Goal: Task Accomplishment & Management: Complete application form

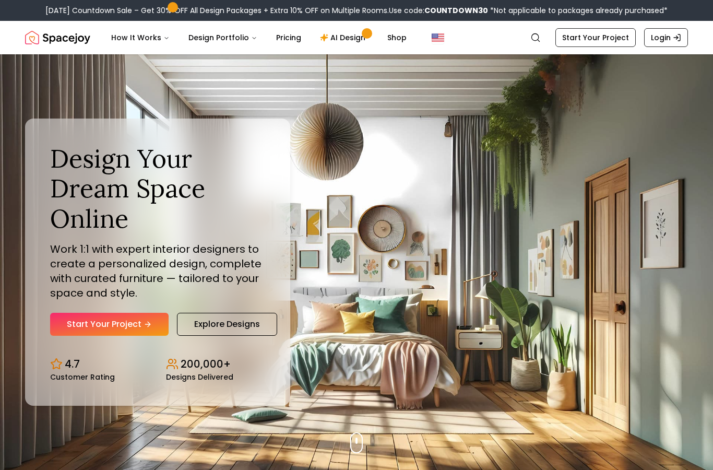
click at [127, 336] on link "Start Your Project" at bounding box center [109, 324] width 119 height 23
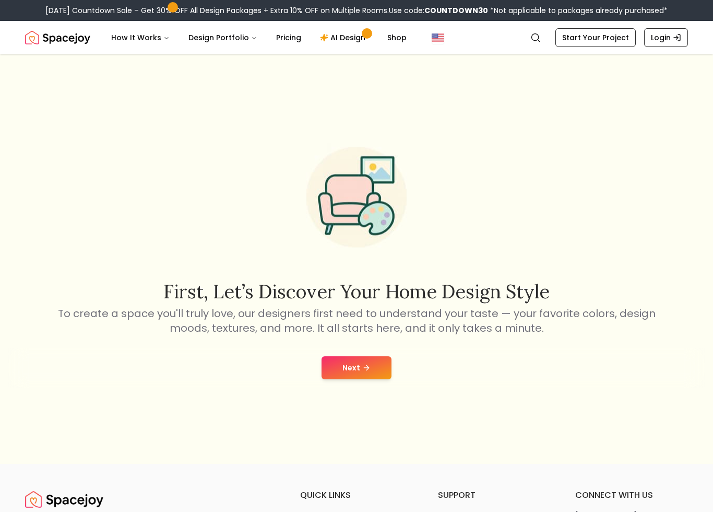
click at [371, 373] on button "Next" at bounding box center [357, 367] width 70 height 23
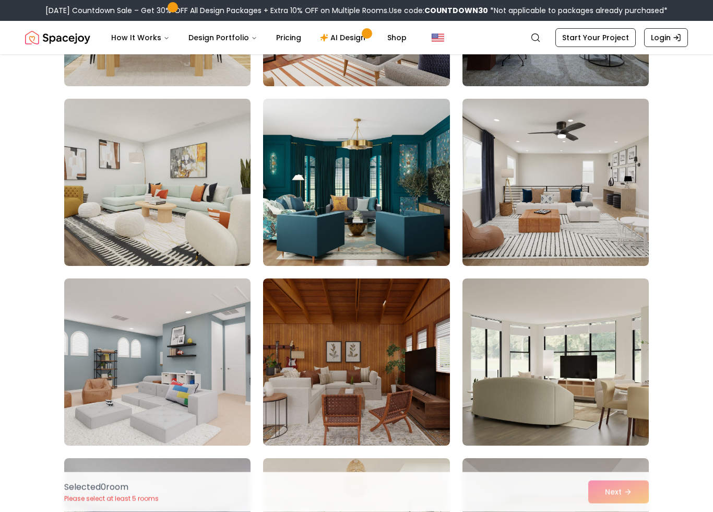
scroll to position [2733, 0]
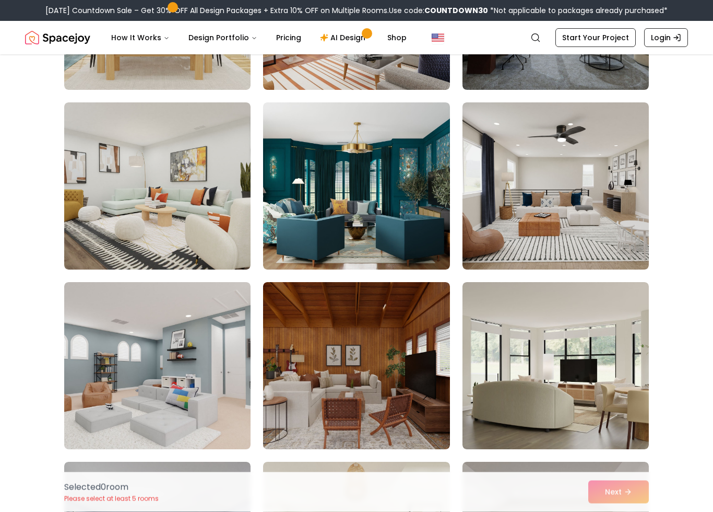
click at [427, 248] on img at bounding box center [356, 186] width 186 height 167
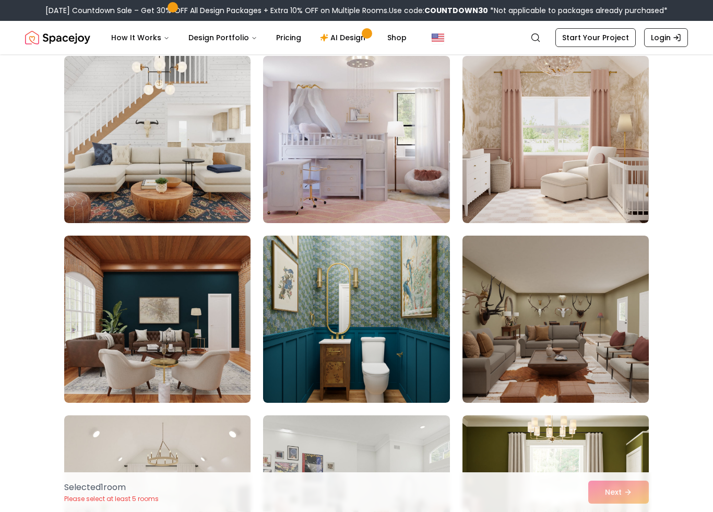
scroll to position [3516, 0]
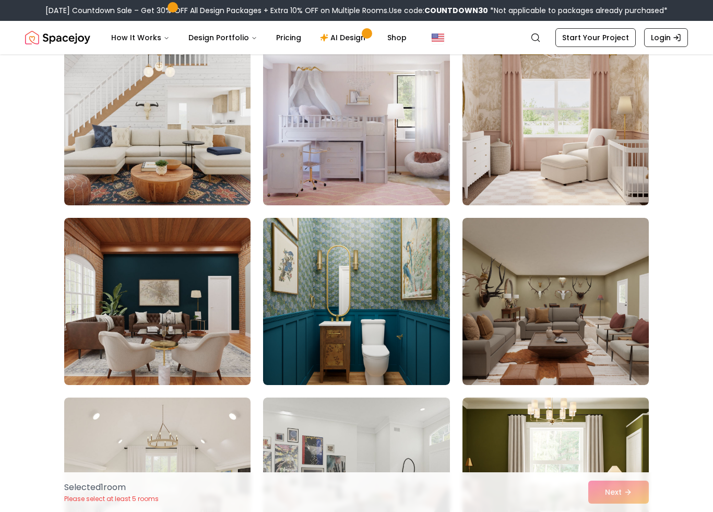
click at [385, 340] on img at bounding box center [356, 301] width 186 height 167
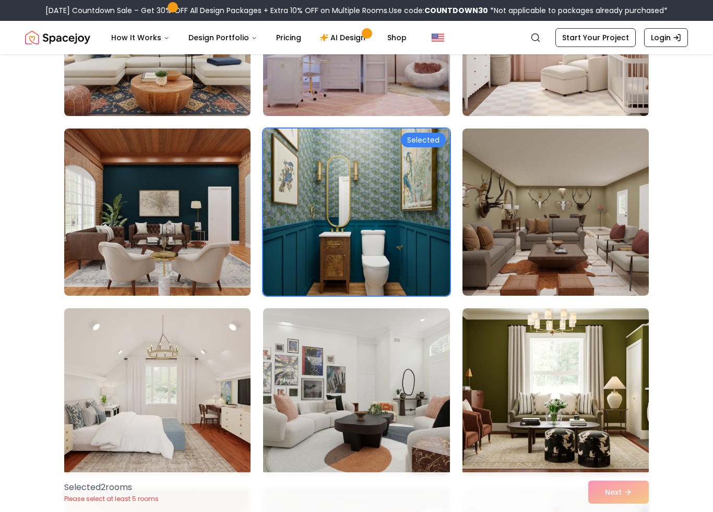
click at [206, 271] on img at bounding box center [157, 211] width 186 height 167
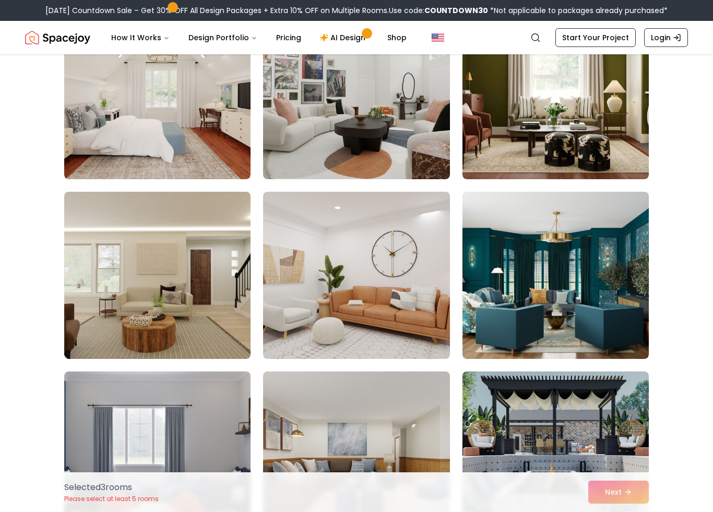
scroll to position [4014, 0]
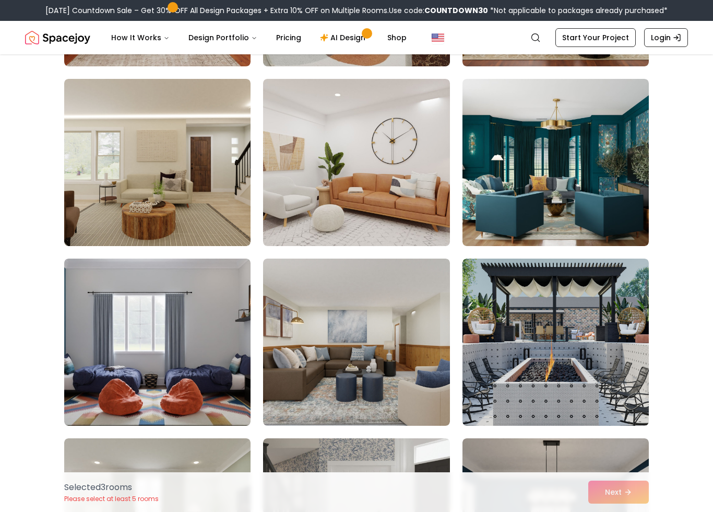
click at [614, 172] on img at bounding box center [556, 162] width 186 height 167
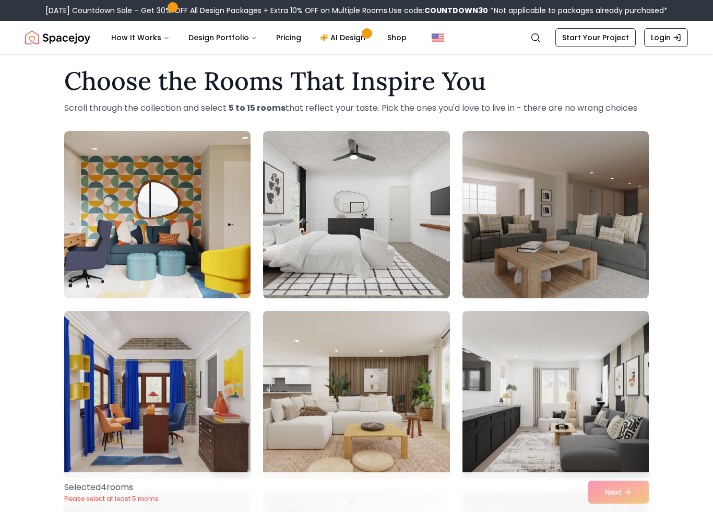
scroll to position [0, 0]
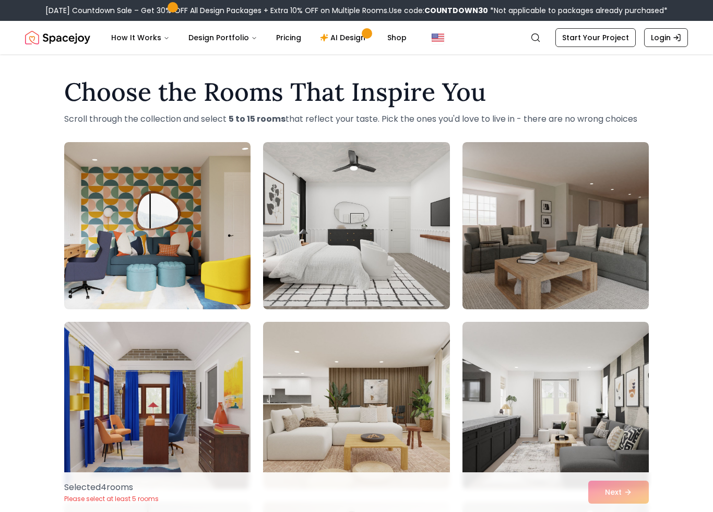
click at [223, 293] on img at bounding box center [157, 225] width 186 height 167
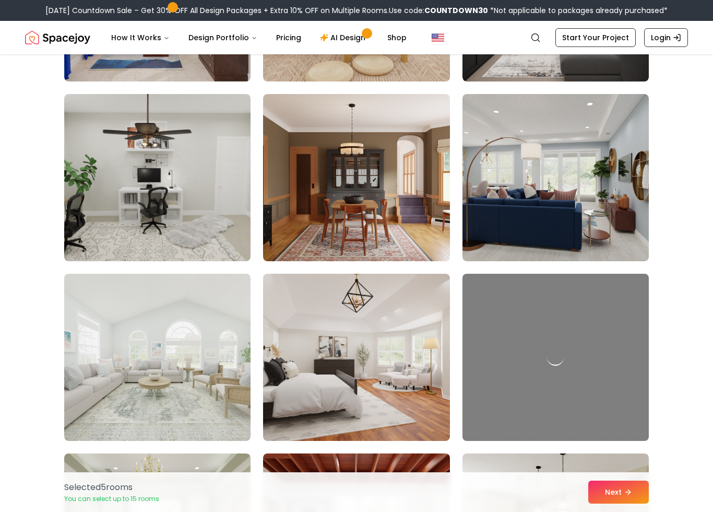
click at [419, 226] on img at bounding box center [356, 177] width 186 height 167
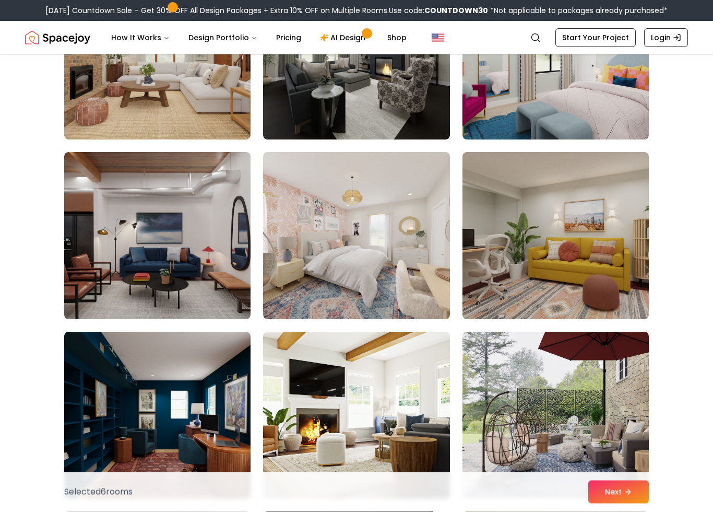
scroll to position [4659, 0]
click at [497, 287] on img at bounding box center [556, 235] width 186 height 167
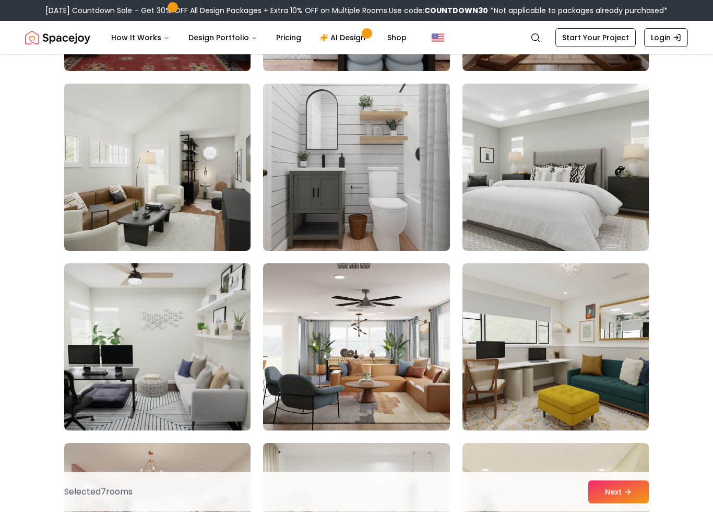
scroll to position [1413, 0]
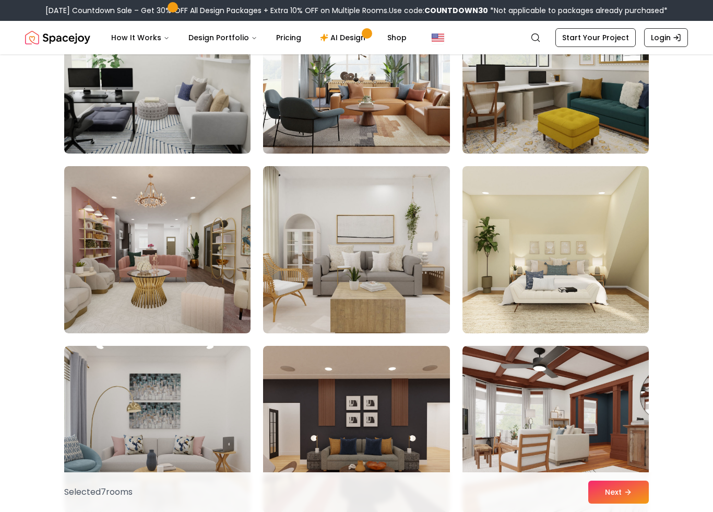
click at [620, 490] on button "Next" at bounding box center [618, 491] width 61 height 23
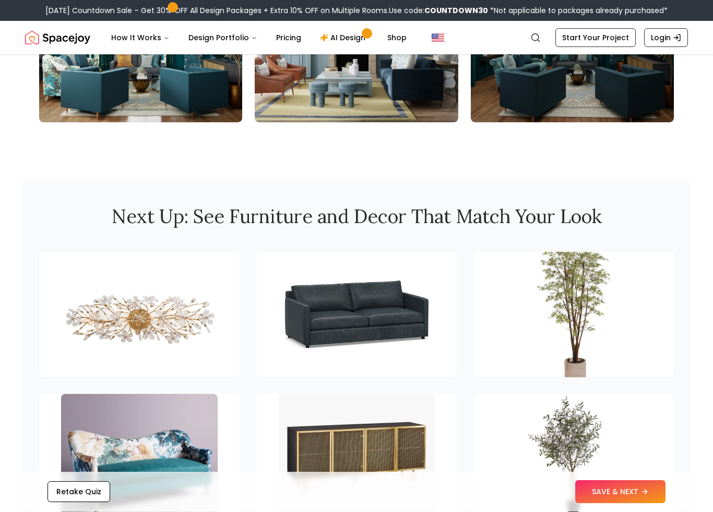
scroll to position [1294, 0]
click at [635, 492] on button "SAVE & NEXT" at bounding box center [620, 491] width 90 height 23
